Goal: Navigation & Orientation: Find specific page/section

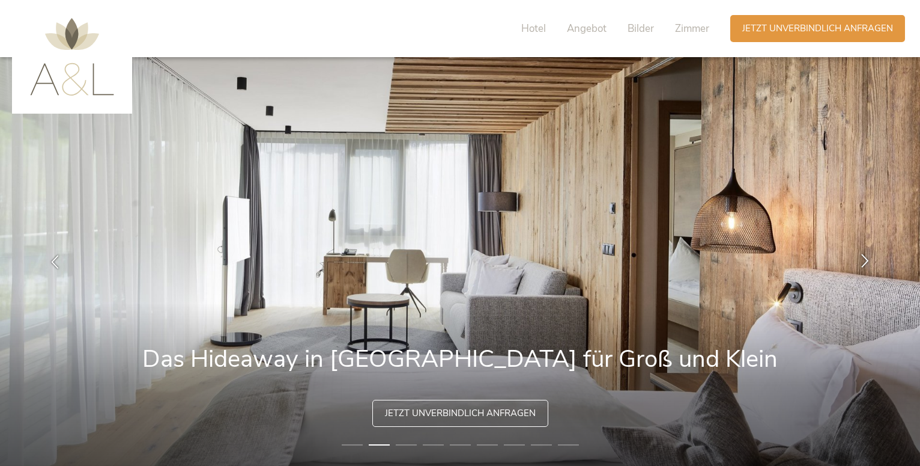
click at [864, 252] on div at bounding box center [865, 262] width 38 height 38
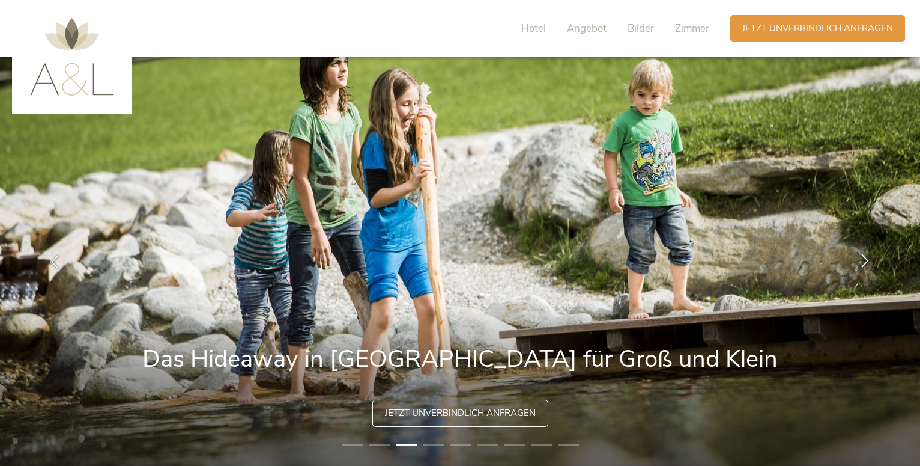
click at [864, 252] on div at bounding box center [865, 262] width 38 height 38
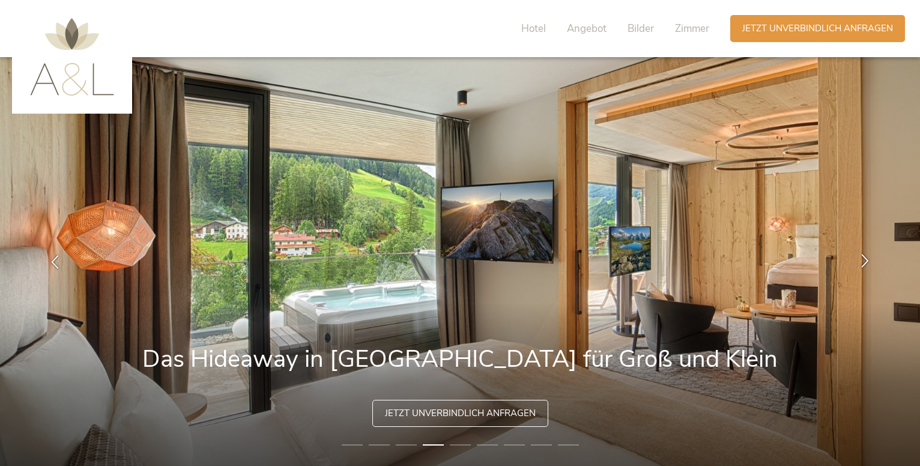
click at [863, 257] on icon at bounding box center [865, 261] width 14 height 14
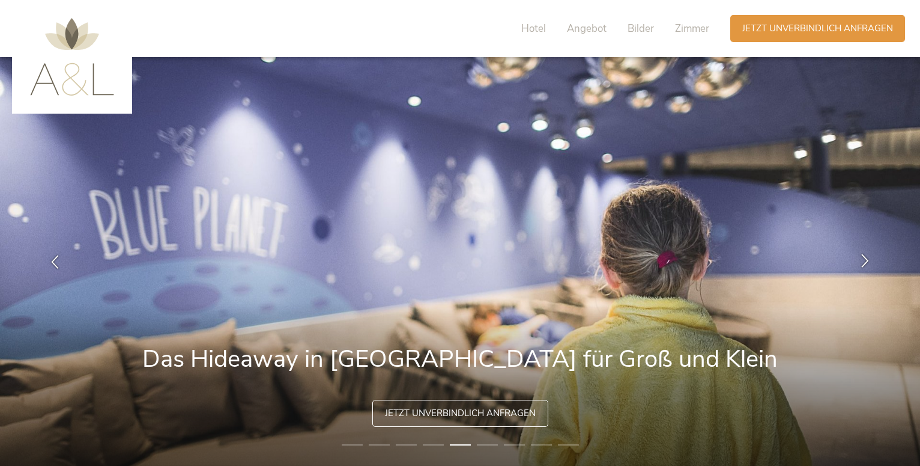
click at [863, 257] on icon at bounding box center [865, 261] width 14 height 14
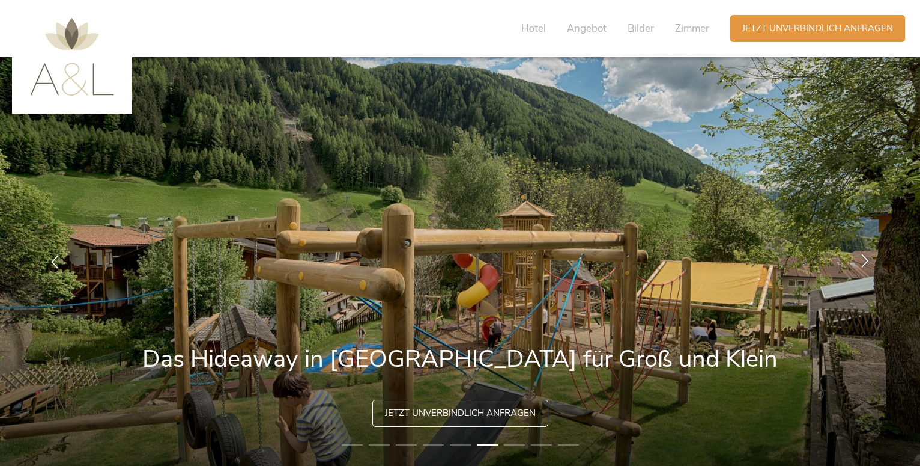
click at [863, 257] on icon at bounding box center [865, 261] width 14 height 14
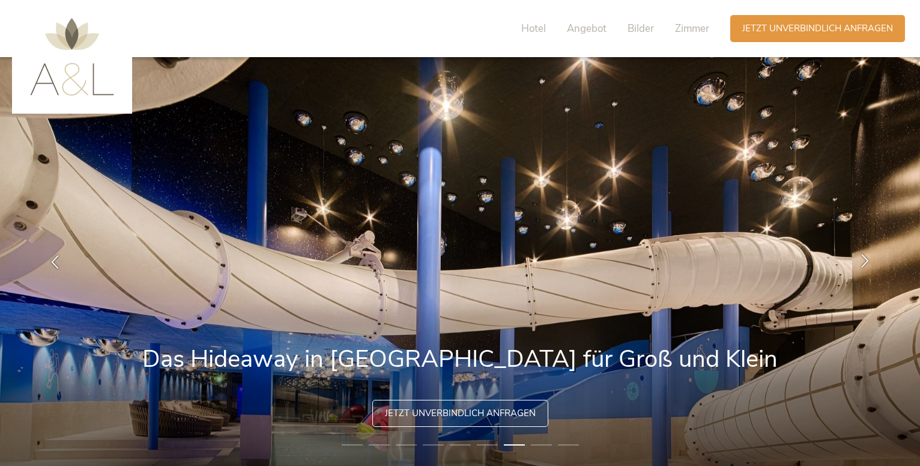
click at [863, 257] on icon at bounding box center [865, 261] width 14 height 14
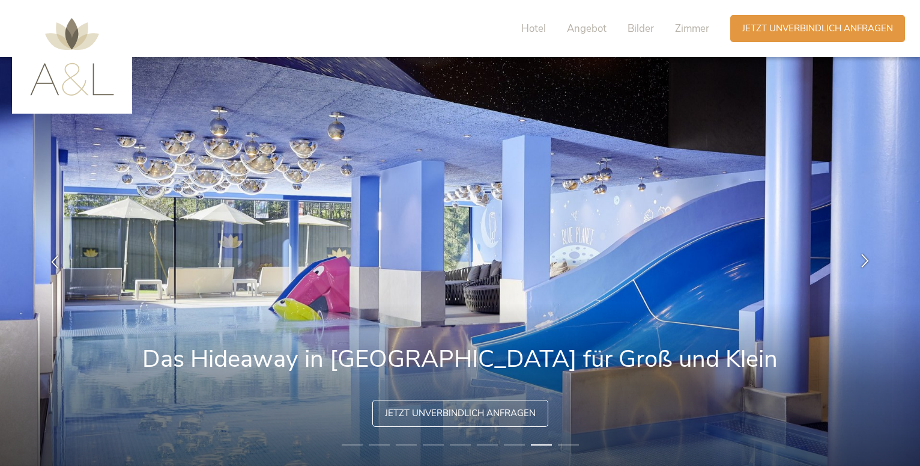
click at [863, 257] on icon at bounding box center [865, 261] width 14 height 14
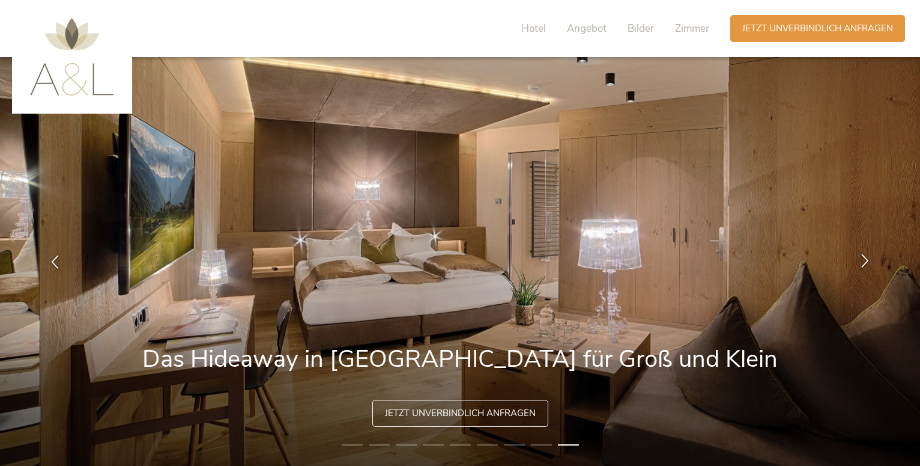
click at [863, 257] on icon at bounding box center [865, 261] width 14 height 14
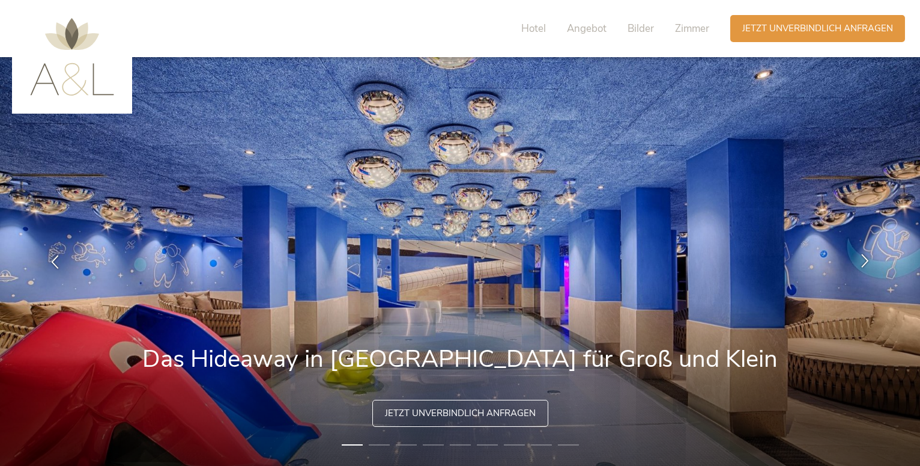
click at [863, 257] on icon at bounding box center [865, 261] width 14 height 14
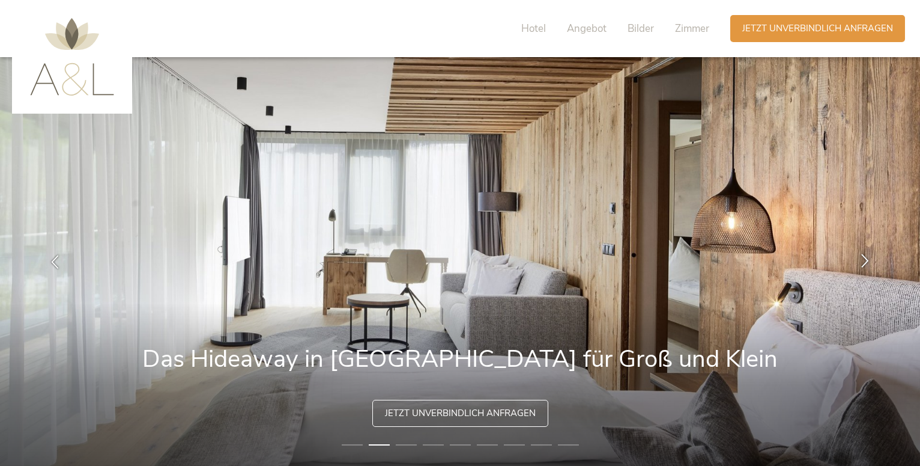
click at [863, 257] on icon at bounding box center [865, 261] width 14 height 14
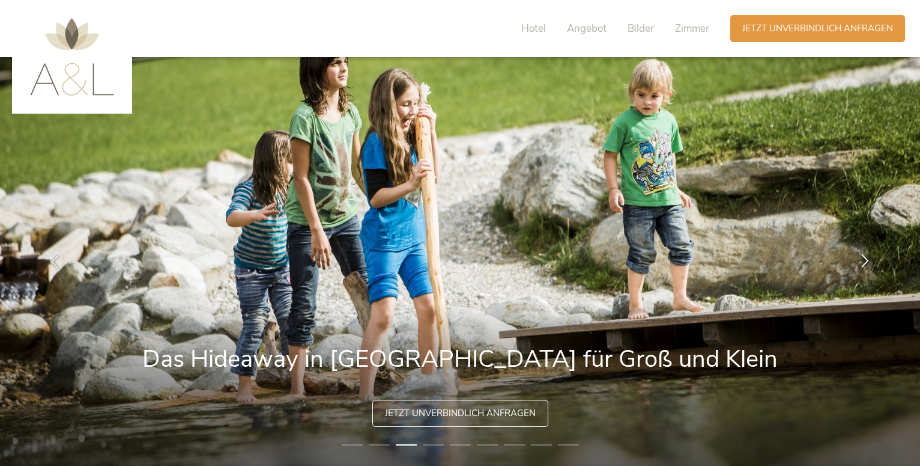
click at [863, 257] on icon at bounding box center [865, 261] width 14 height 14
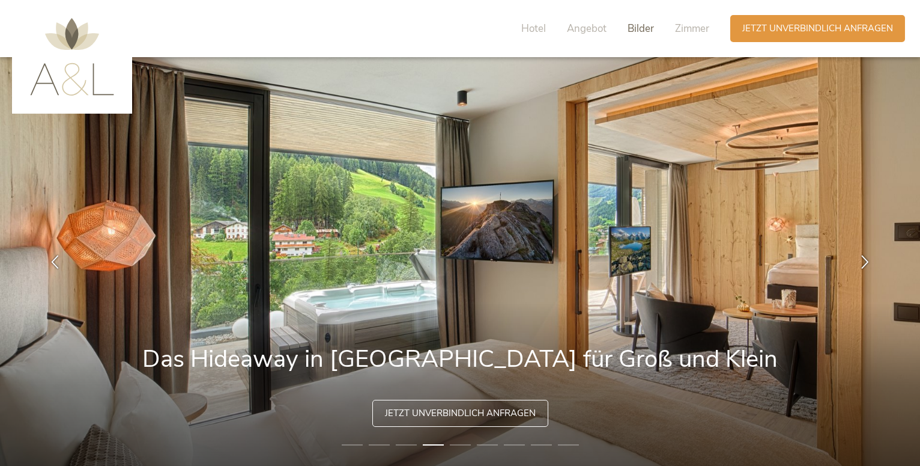
click at [640, 25] on span "Bilder" at bounding box center [641, 29] width 26 height 14
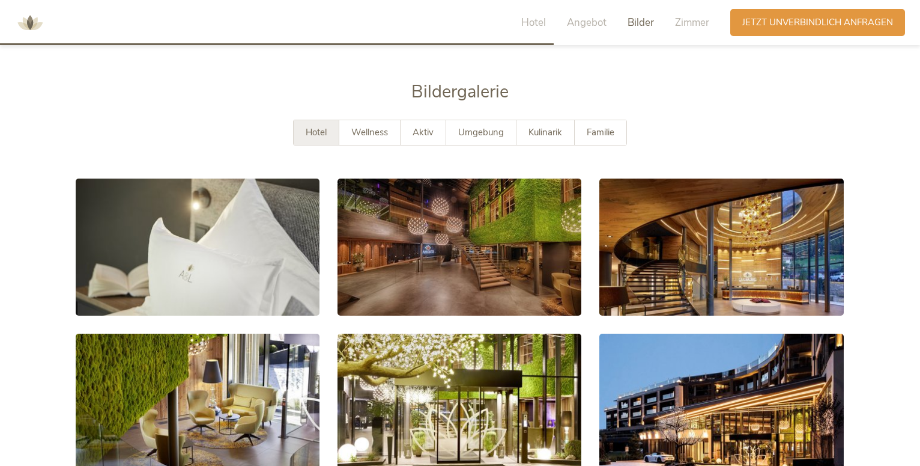
scroll to position [2158, 0]
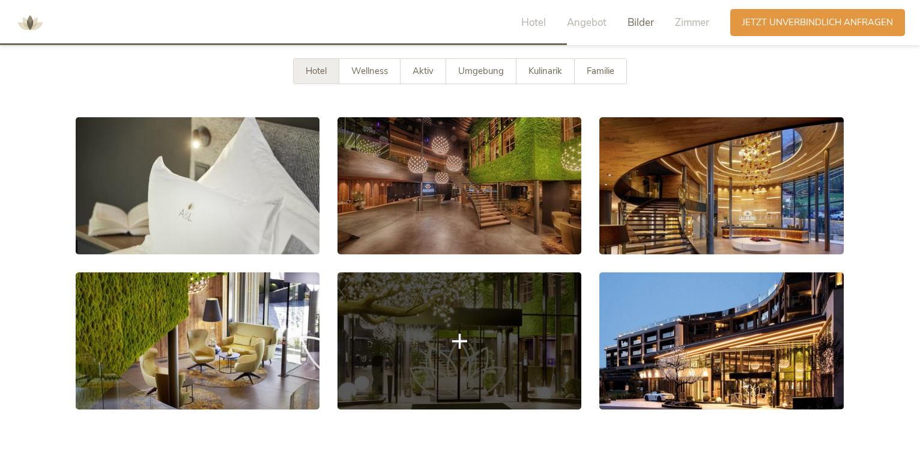
click at [424, 326] on link at bounding box center [460, 340] width 244 height 137
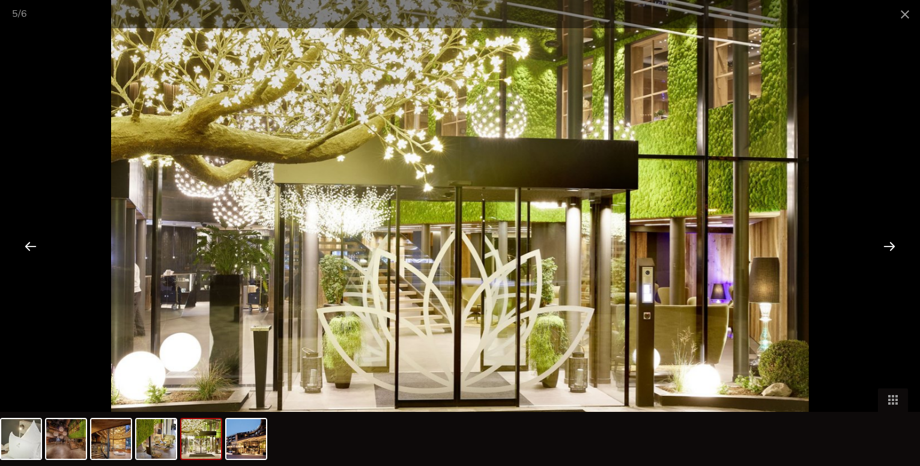
click at [894, 245] on div at bounding box center [889, 245] width 37 height 37
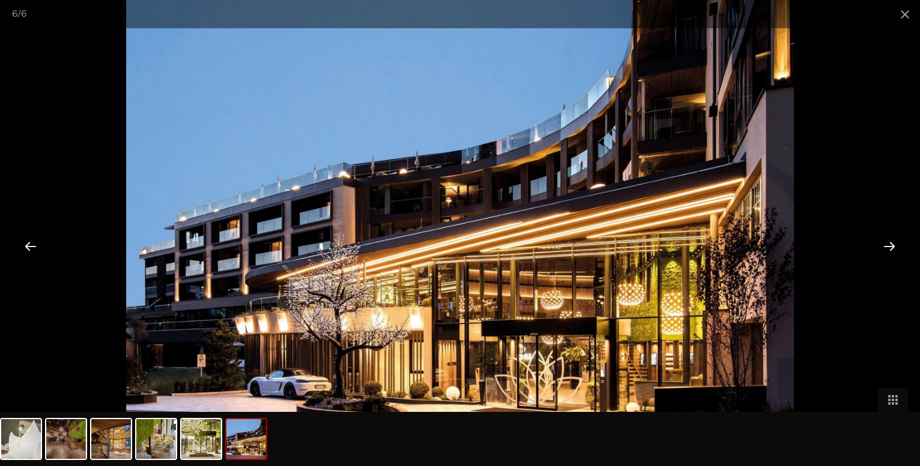
click at [894, 245] on div at bounding box center [889, 245] width 37 height 37
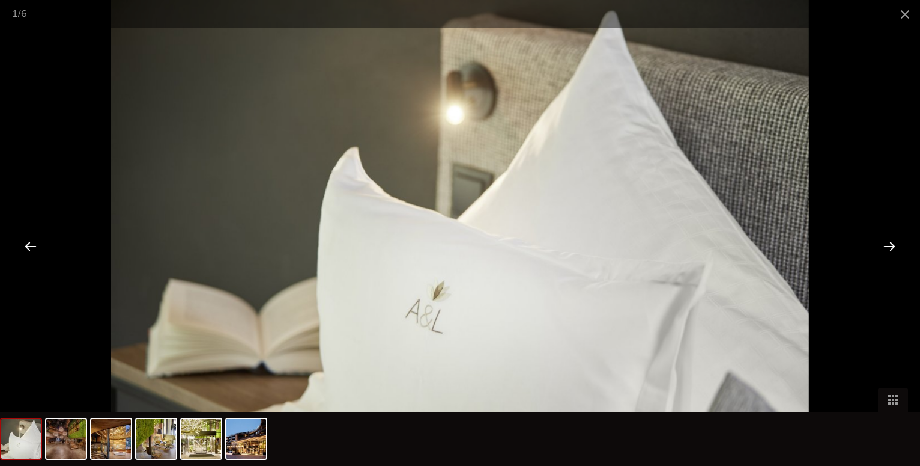
click at [894, 245] on div at bounding box center [889, 245] width 37 height 37
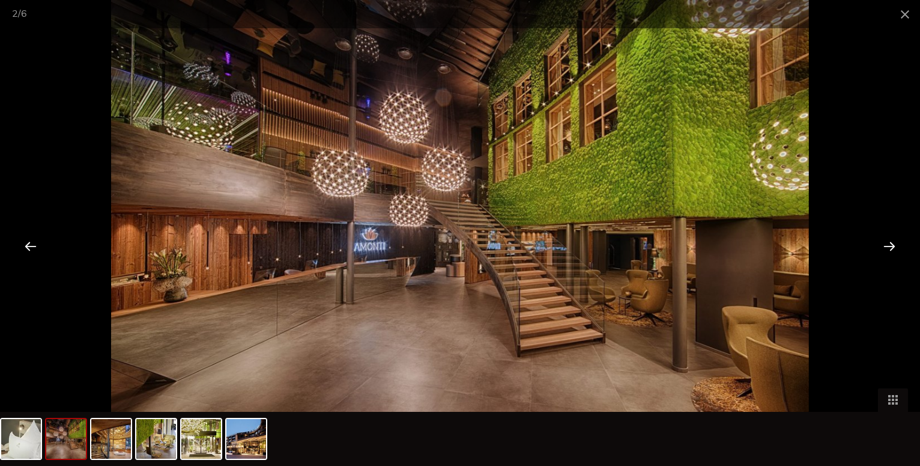
click at [894, 245] on div at bounding box center [889, 245] width 37 height 37
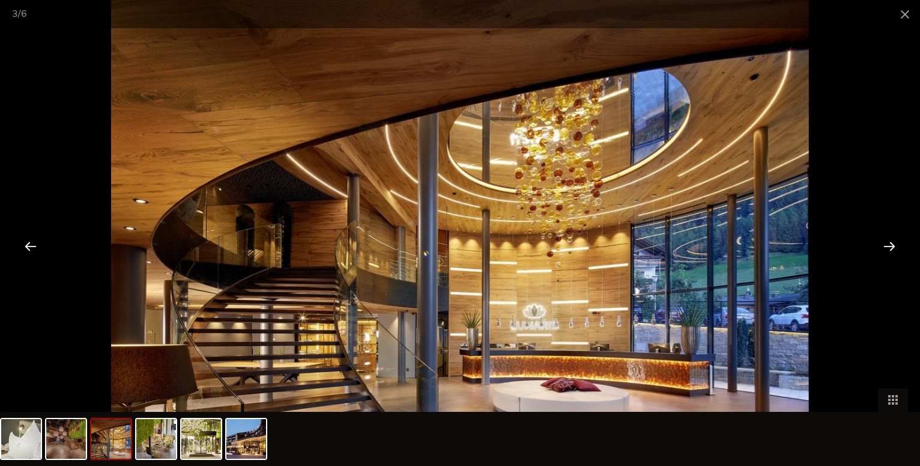
click at [894, 245] on div at bounding box center [889, 245] width 37 height 37
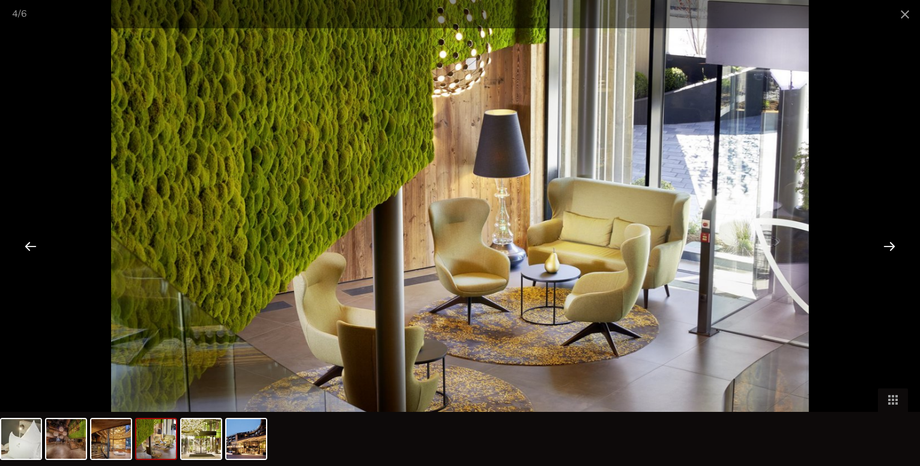
click at [894, 245] on div at bounding box center [889, 245] width 37 height 37
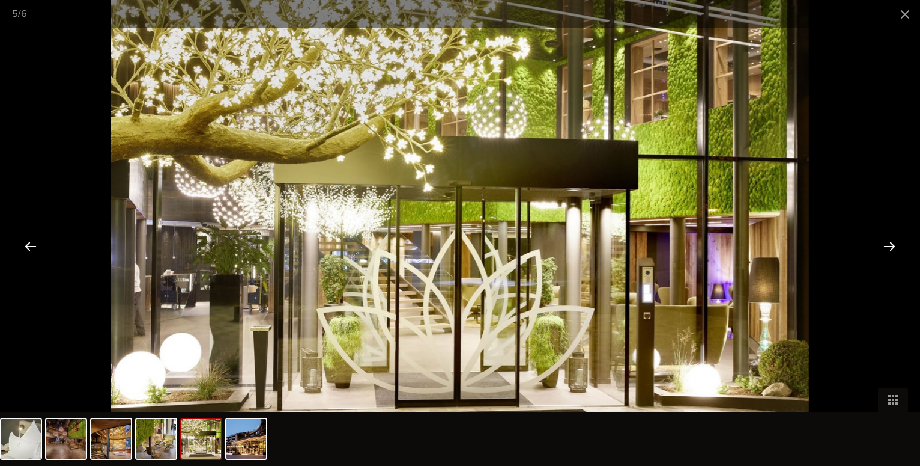
click at [894, 245] on div at bounding box center [889, 245] width 37 height 37
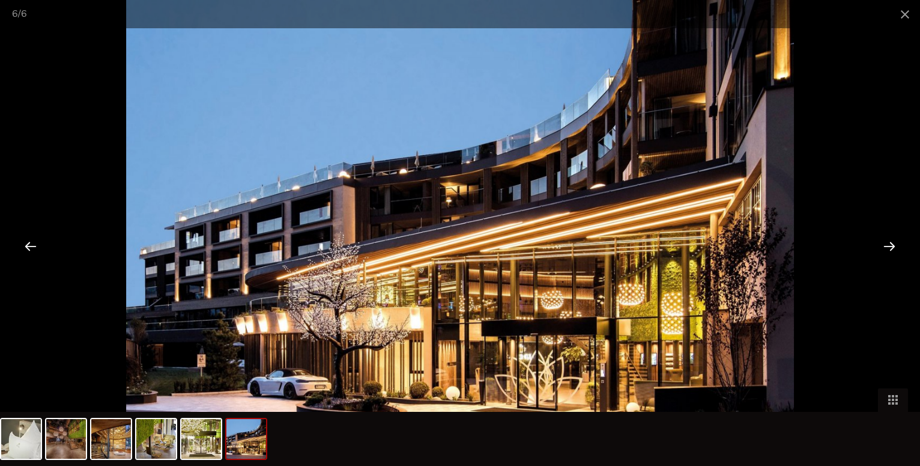
click at [894, 245] on div at bounding box center [889, 245] width 37 height 37
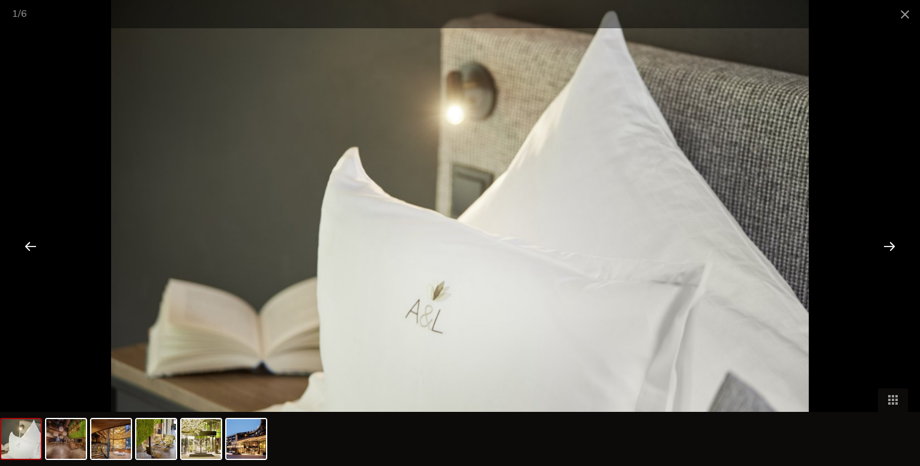
click at [894, 245] on div at bounding box center [889, 245] width 37 height 37
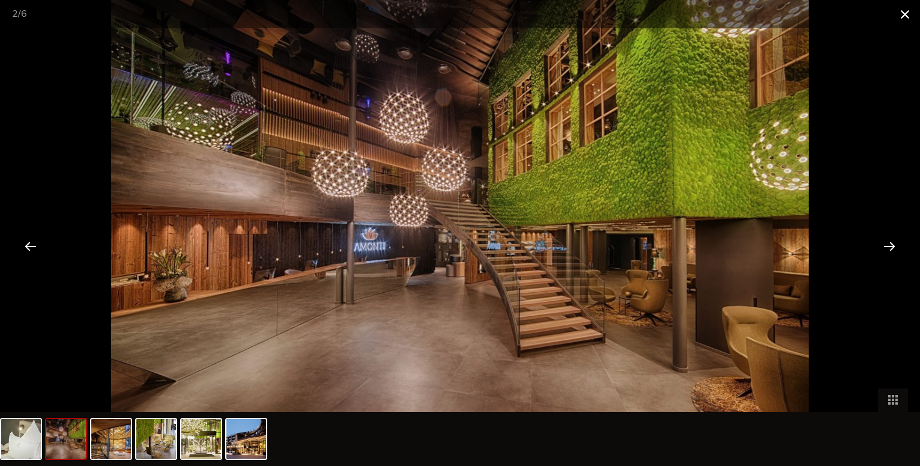
click at [905, 7] on span at bounding box center [905, 14] width 30 height 28
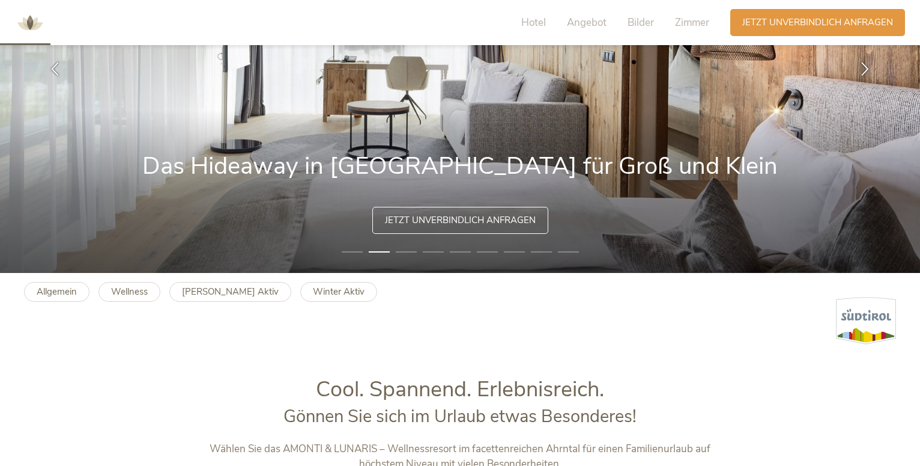
scroll to position [0, 0]
